Goal: Task Accomplishment & Management: Manage account settings

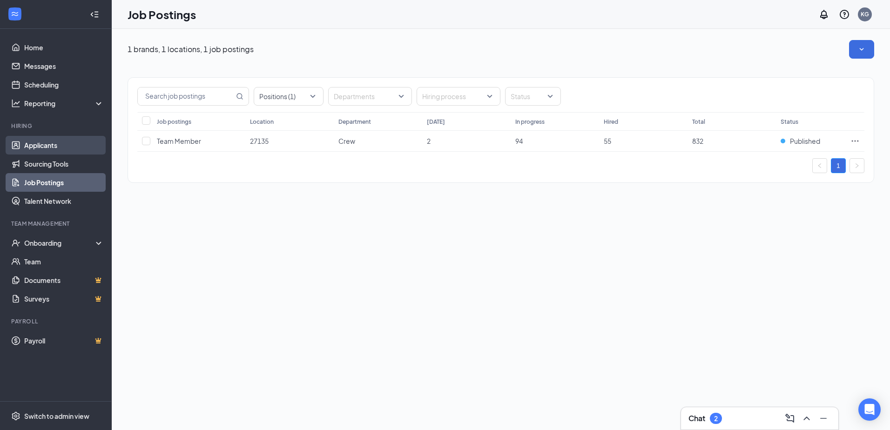
click at [50, 145] on link "Applicants" at bounding box center [64, 145] width 80 height 19
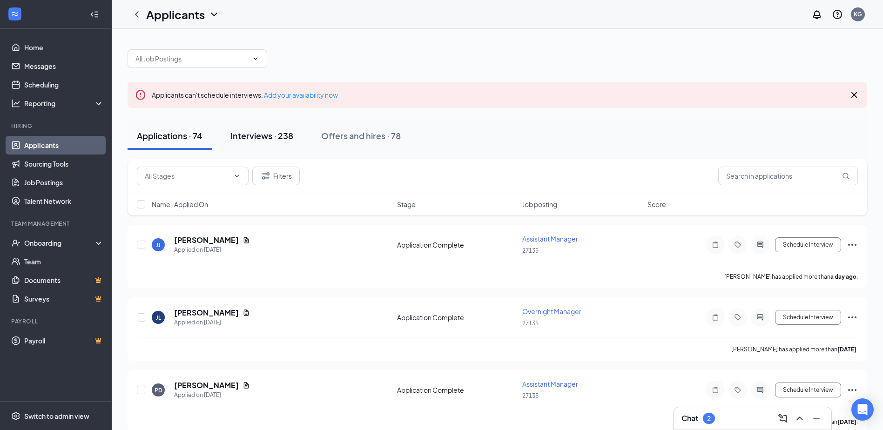
click at [274, 137] on div "Interviews · 238" at bounding box center [261, 136] width 63 height 12
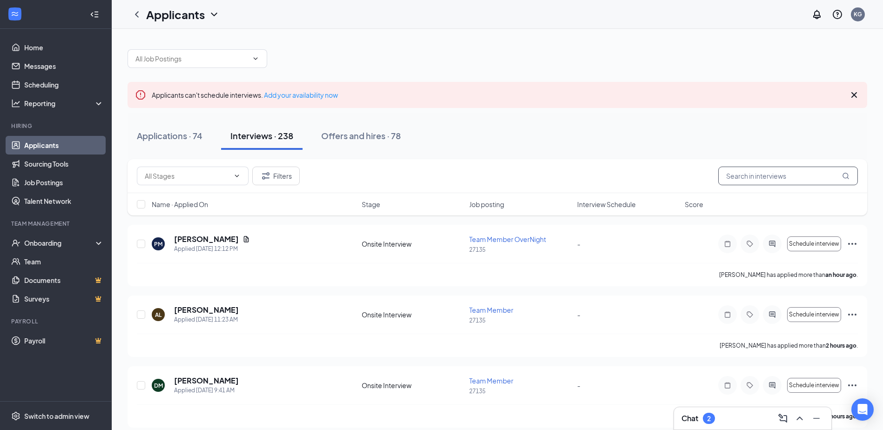
click at [766, 173] on input "text" at bounding box center [788, 176] width 140 height 19
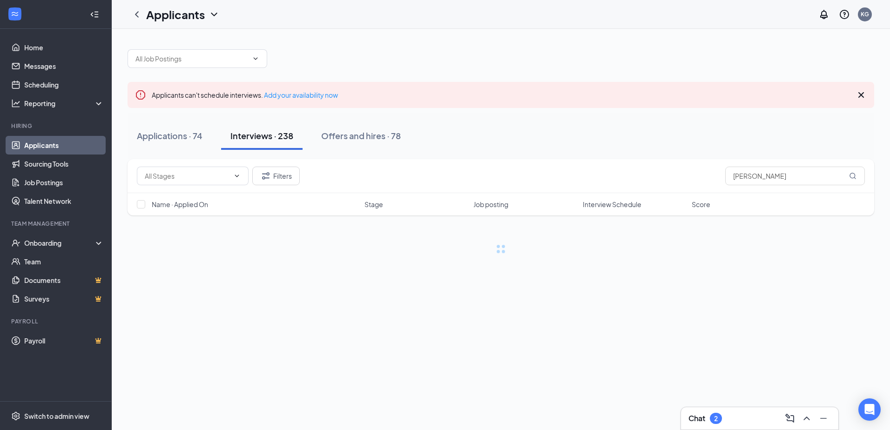
click at [730, 424] on div "Chat 2" at bounding box center [759, 418] width 142 height 15
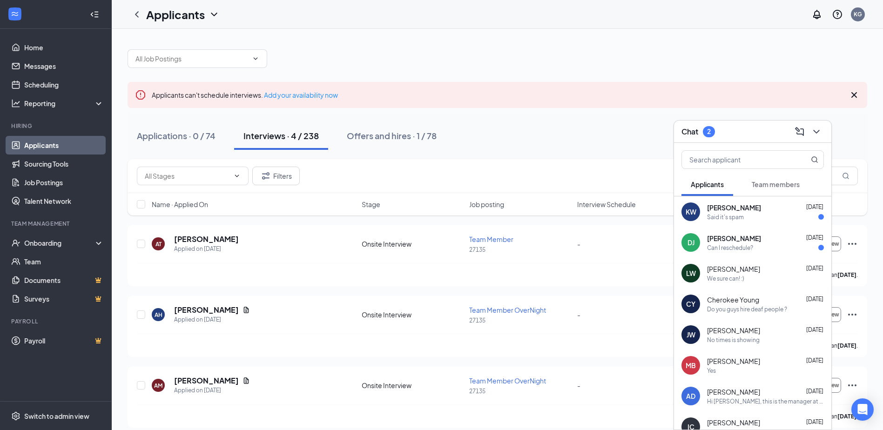
click at [760, 213] on div "Said it's spam" at bounding box center [765, 217] width 117 height 8
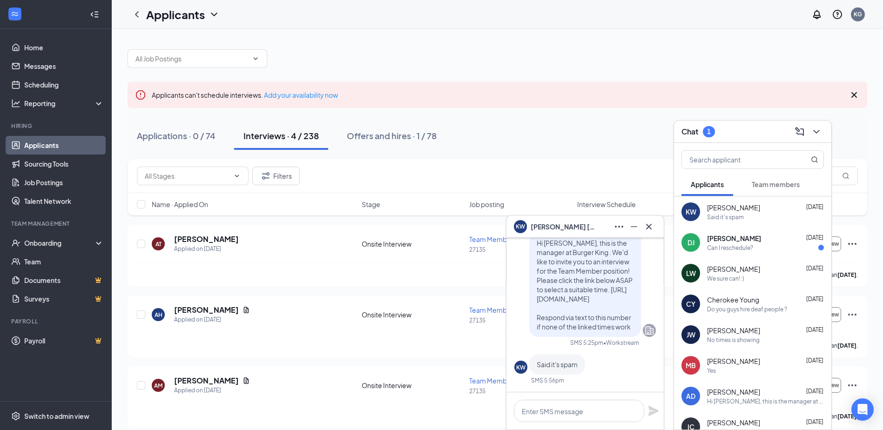
click at [519, 128] on div "Applications · 0 / 74 Interviews · 4 / 238 Offers and hires · 1 / 78" at bounding box center [498, 136] width 740 height 28
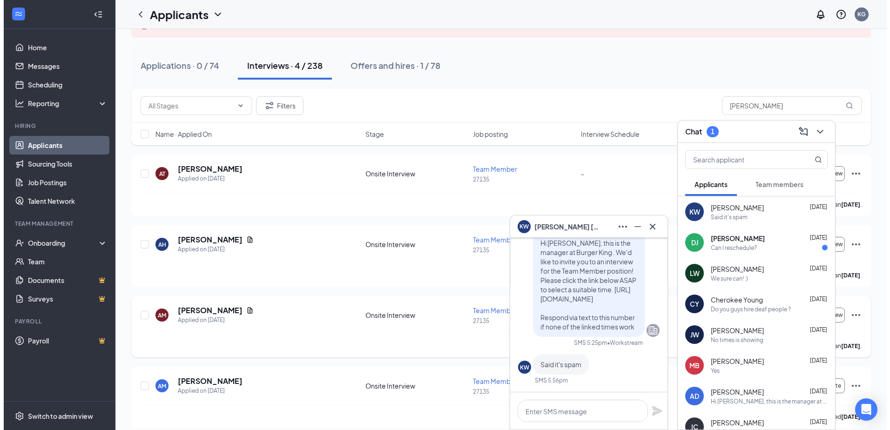
scroll to position [80, 0]
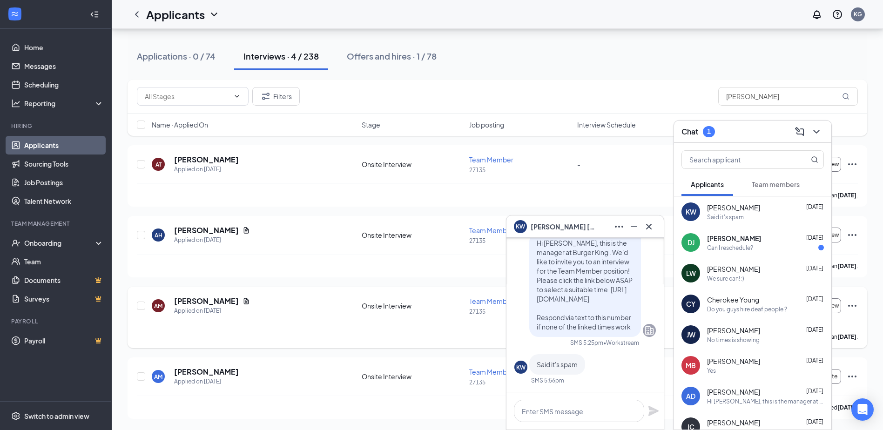
click at [208, 294] on div "AM [PERSON_NAME] Applied on [DATE] Onsite Interview Team Member OverNight 27135…" at bounding box center [498, 317] width 740 height 61
click at [216, 305] on h5 "[PERSON_NAME]" at bounding box center [206, 301] width 65 height 10
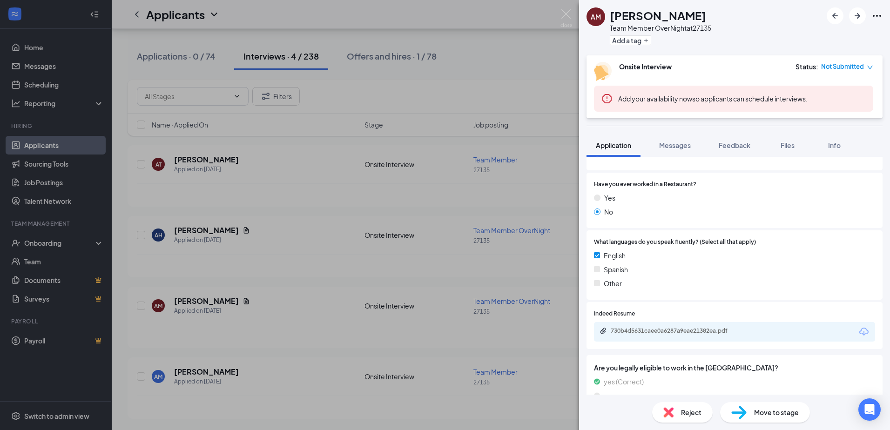
scroll to position [507, 0]
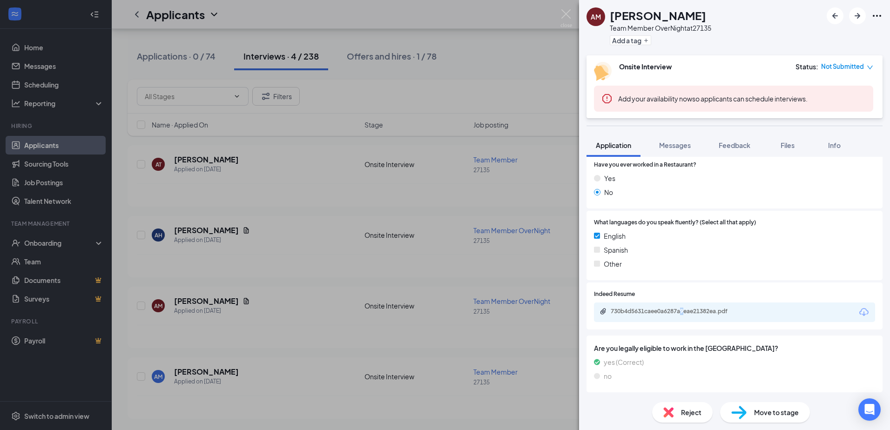
click at [683, 306] on div "730b4d5631caee0a6287a9eae21382ea.pdf" at bounding box center [734, 313] width 281 height 20
click at [684, 308] on div "730b4d5631caee0a6287a9eae21382ea.pdf" at bounding box center [734, 313] width 281 height 20
click at [659, 312] on div "730b4d5631caee0a6287a9eae21382ea.pdf" at bounding box center [676, 311] width 130 height 7
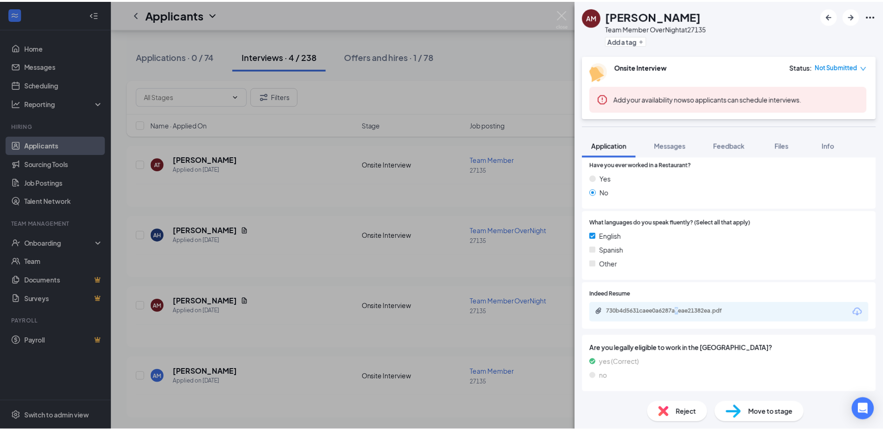
scroll to position [503, 0]
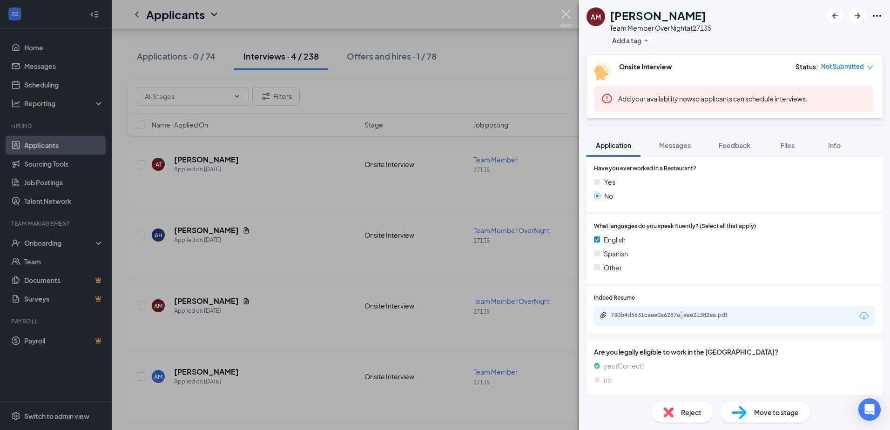
click at [569, 12] on img at bounding box center [566, 18] width 12 height 18
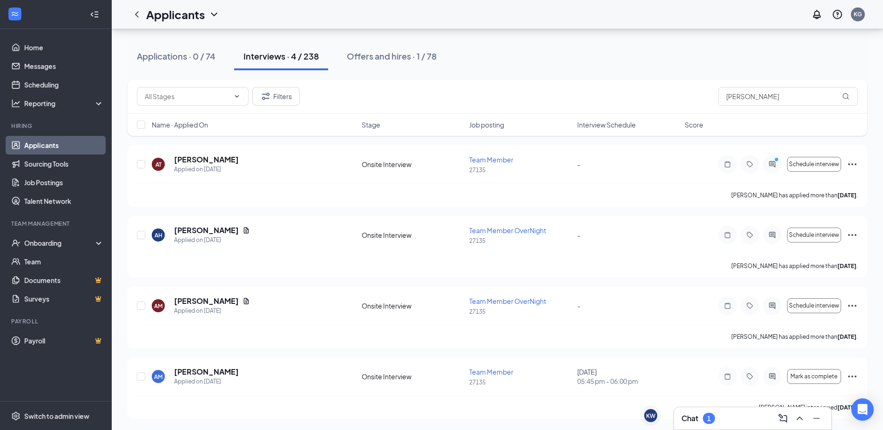
click at [741, 424] on div "Chat 1" at bounding box center [752, 418] width 142 height 15
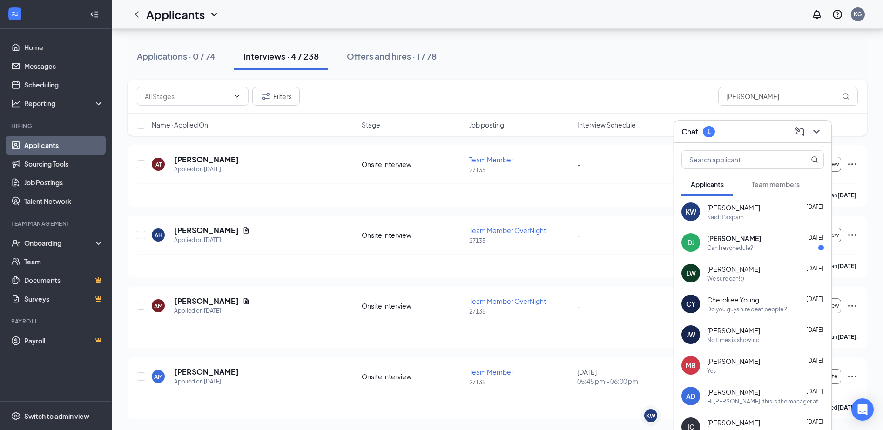
click at [733, 256] on div "DJ [PERSON_NAME] [DATE] Can I reschedule?" at bounding box center [752, 242] width 157 height 31
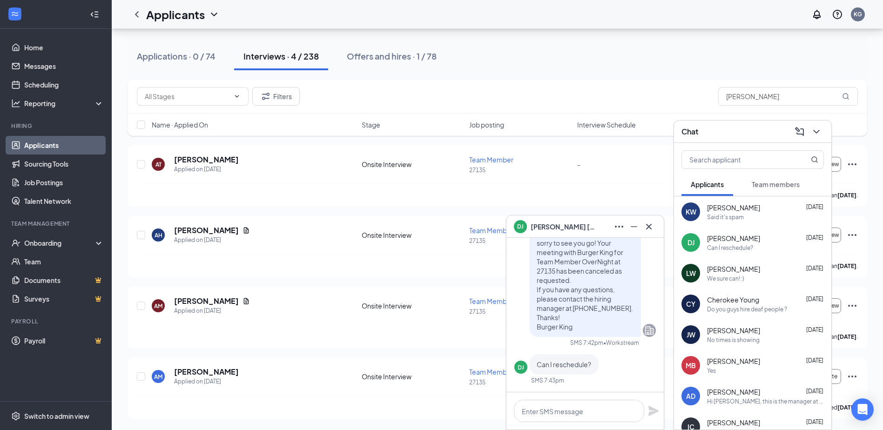
click at [515, 83] on div "Filters [PERSON_NAME]" at bounding box center [498, 97] width 740 height 34
drag, startPoint x: 773, startPoint y: 97, endPoint x: 388, endPoint y: 67, distance: 386.6
click at [388, 67] on div "Applicants can't schedule interviews. Add your availability now Applications · …" at bounding box center [498, 189] width 740 height 458
type input "[PERSON_NAME]"
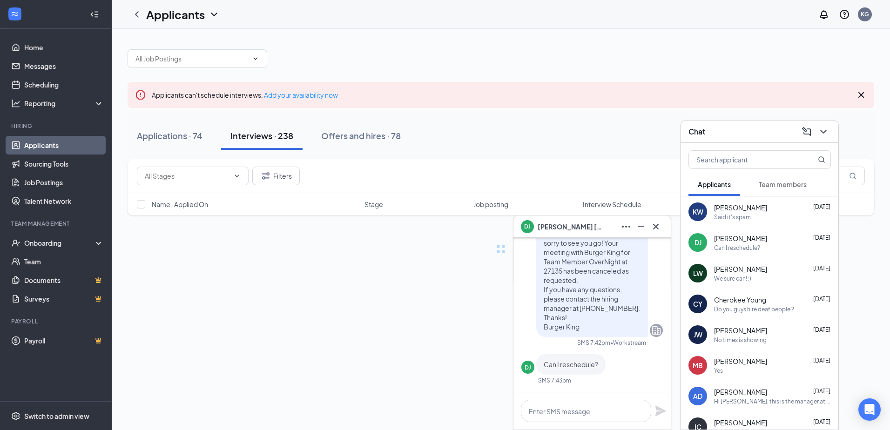
click at [865, 93] on icon "Cross" at bounding box center [860, 94] width 11 height 11
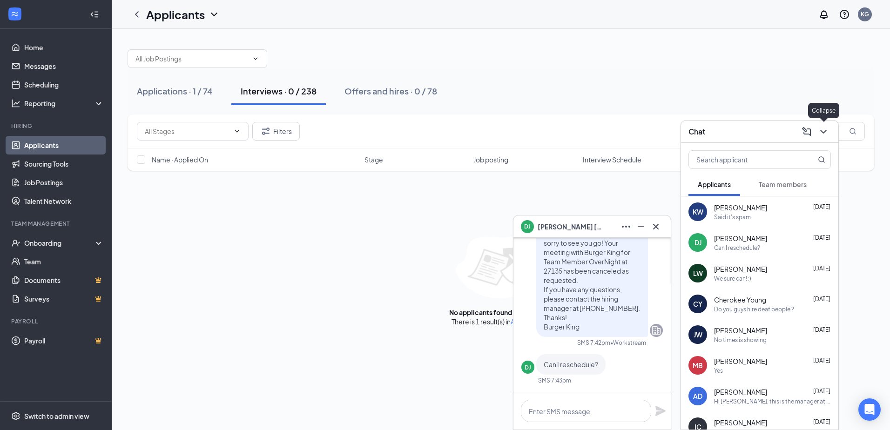
click at [823, 132] on icon "ChevronDown" at bounding box center [823, 131] width 11 height 11
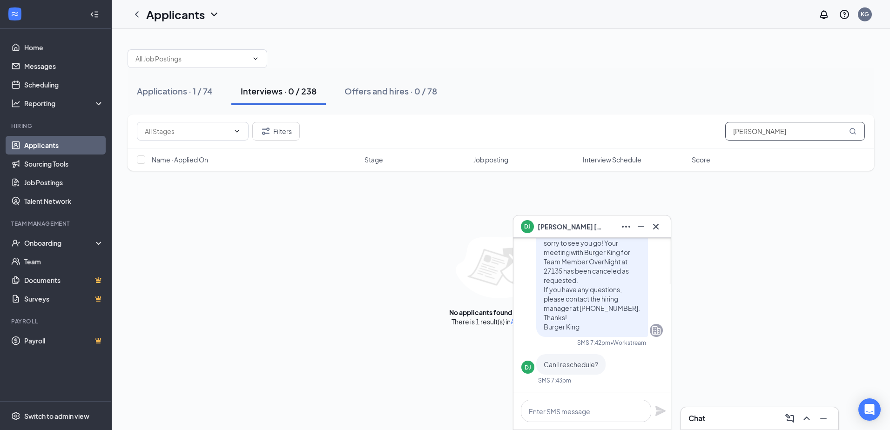
click at [765, 130] on input "[PERSON_NAME]" at bounding box center [795, 131] width 140 height 19
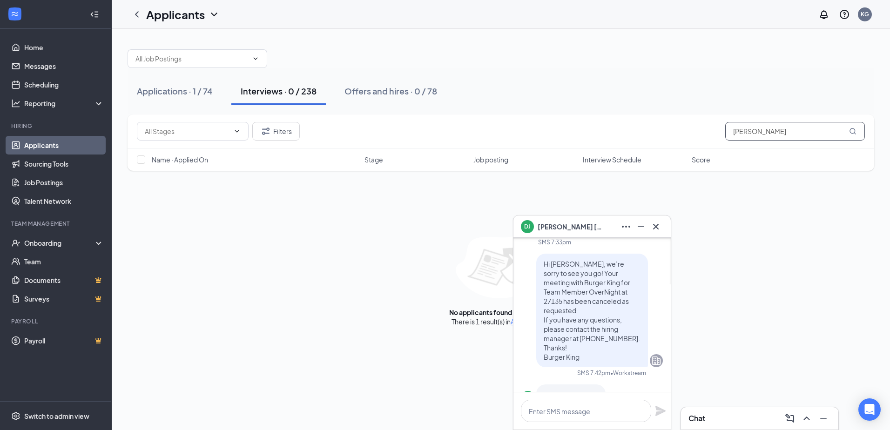
scroll to position [-47, 0]
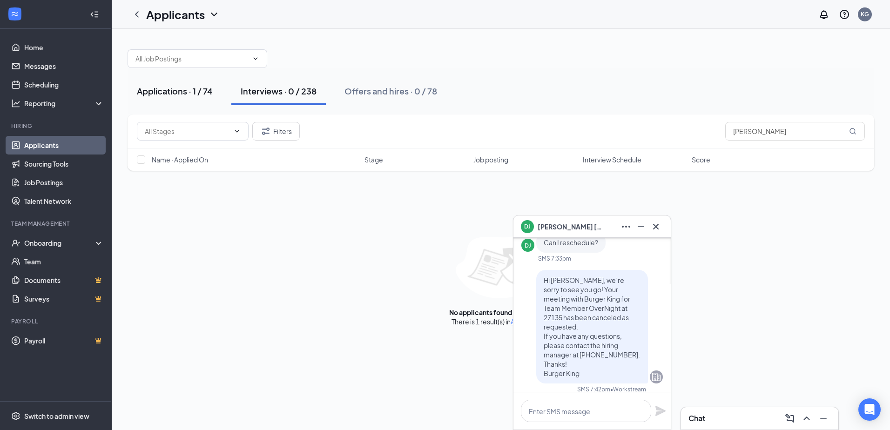
click at [192, 89] on div "Applications · 1 / 74" at bounding box center [175, 91] width 76 height 12
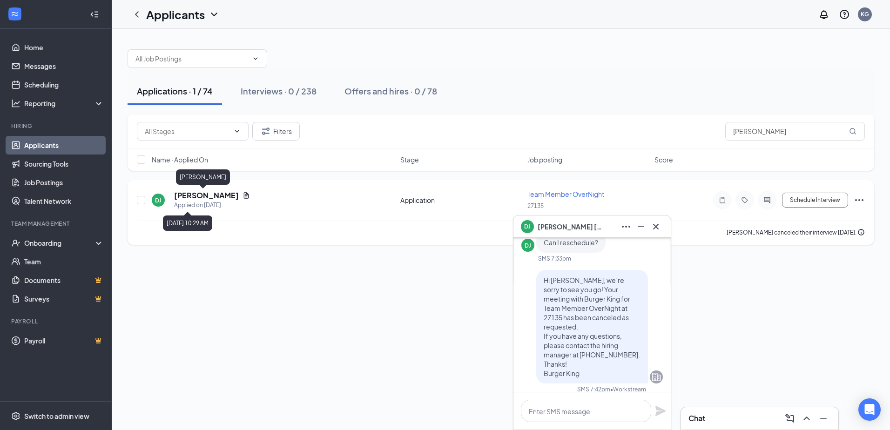
click at [194, 195] on h5 "[PERSON_NAME]" at bounding box center [206, 195] width 65 height 10
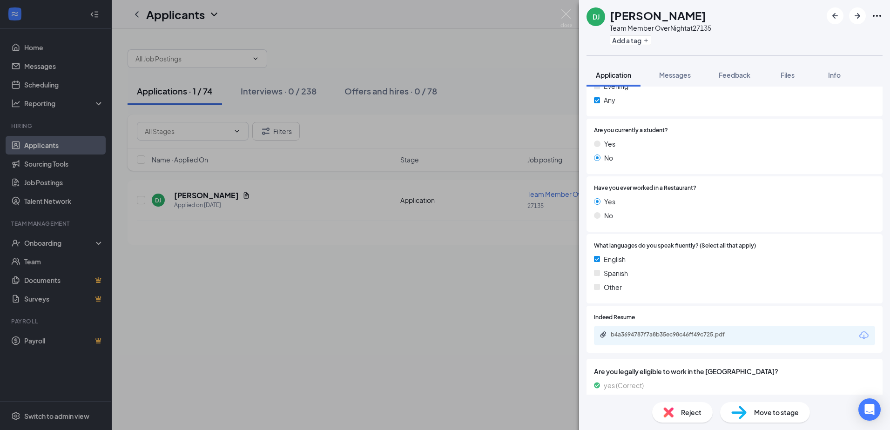
scroll to position [437, 0]
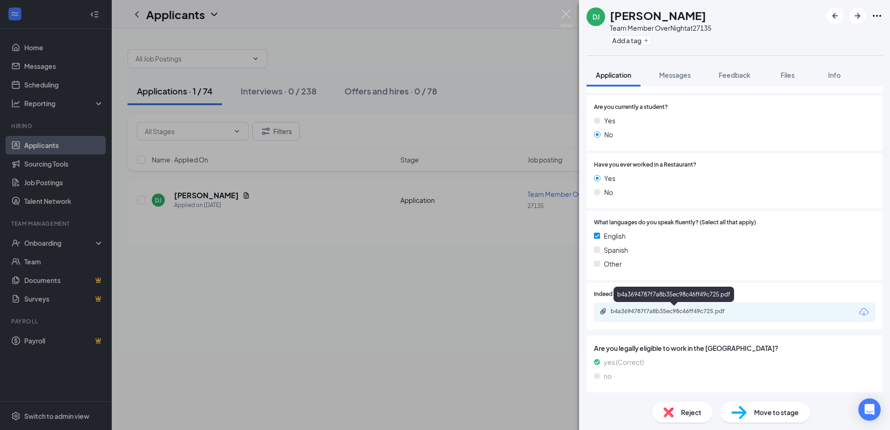
click at [671, 315] on div "b4a3694787f7a8b35ec98c46ff49c725.pdf" at bounding box center [676, 311] width 130 height 7
